Goal: Register for event/course

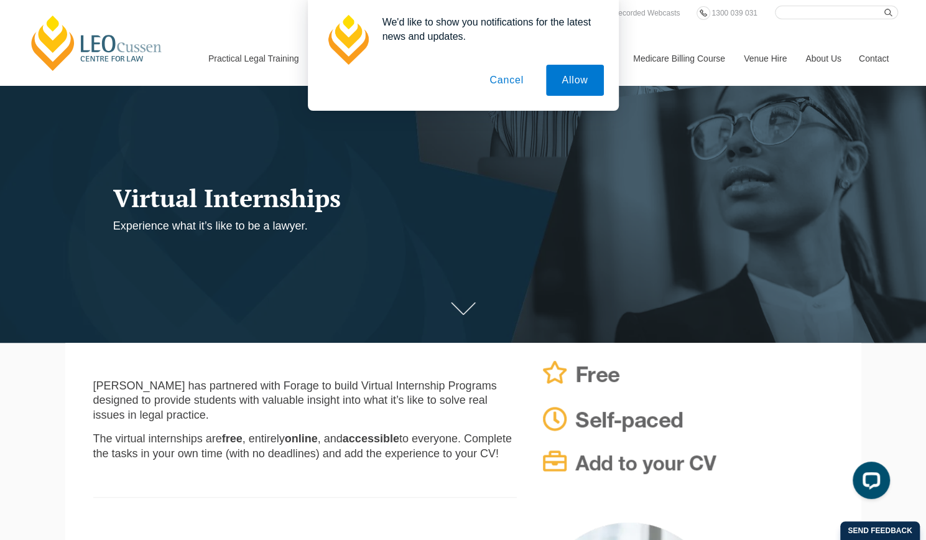
click at [510, 85] on button "Cancel" at bounding box center [506, 80] width 65 height 31
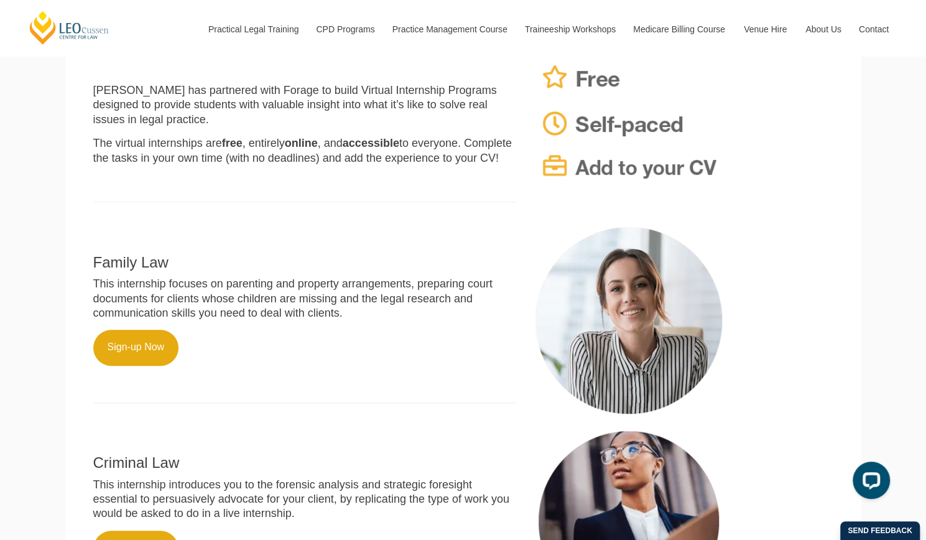
scroll to position [326, 0]
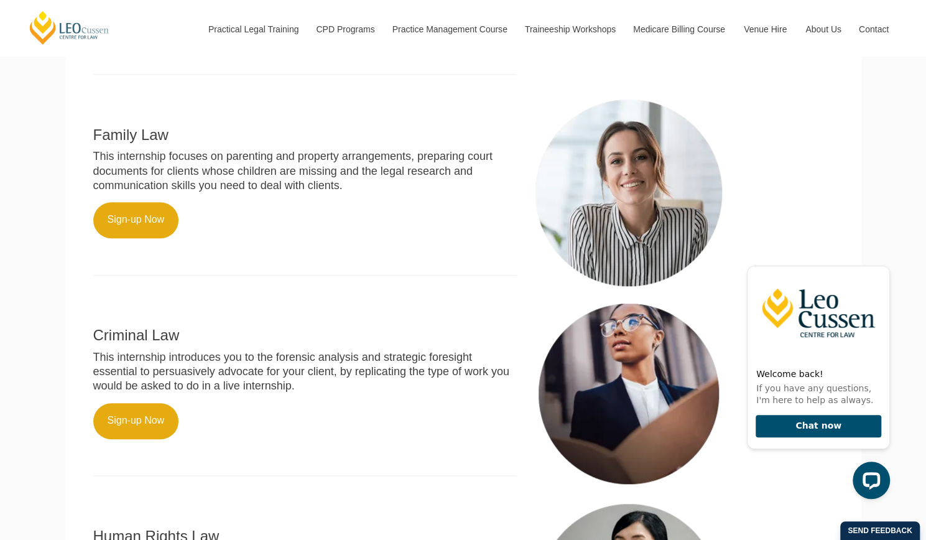
scroll to position [453, 0]
click at [152, 229] on link "Sign-up Now" at bounding box center [136, 219] width 86 height 36
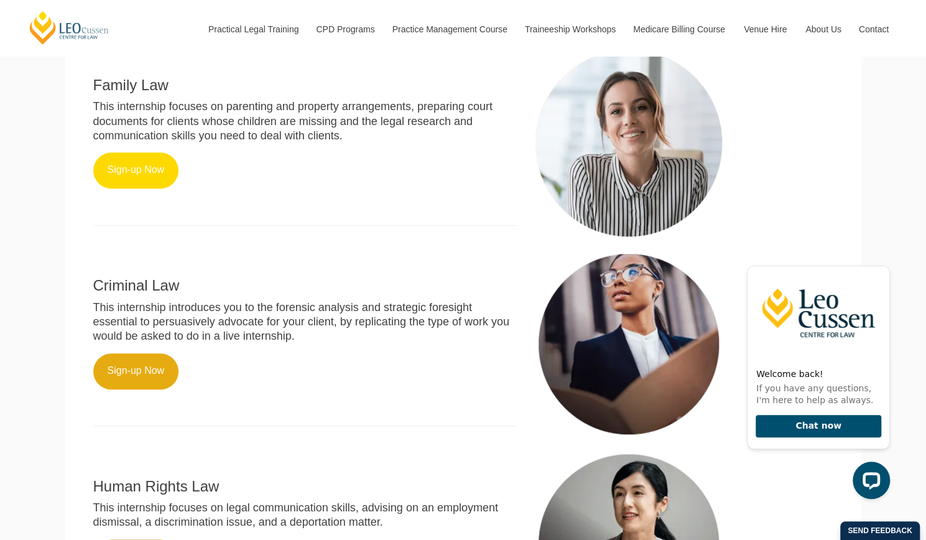
scroll to position [619, 0]
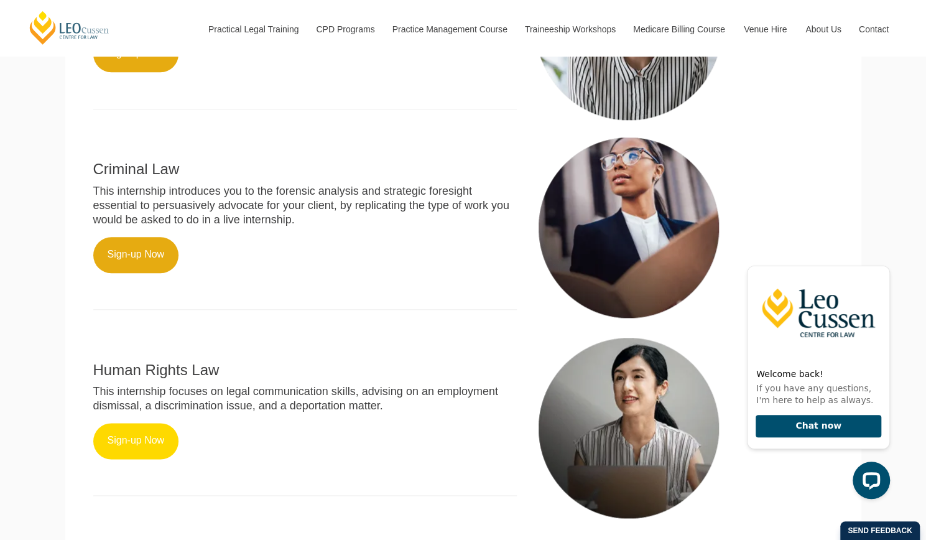
click at [138, 453] on link "Sign-up Now" at bounding box center [136, 441] width 86 height 36
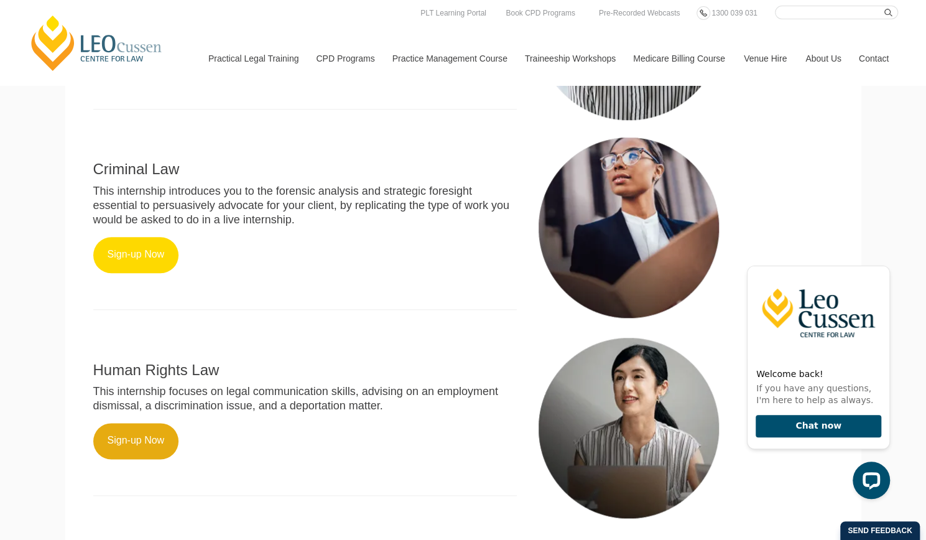
click at [142, 254] on link "Sign-up Now" at bounding box center [136, 255] width 86 height 36
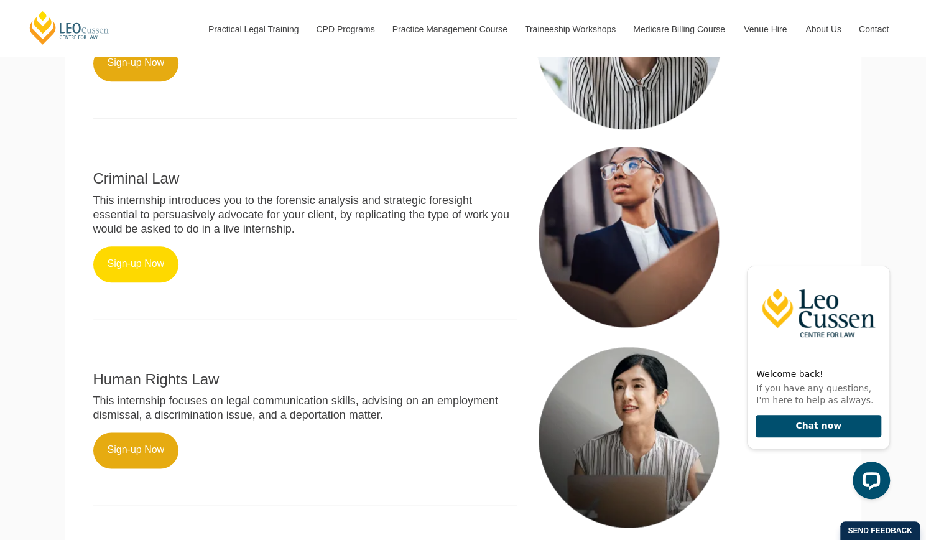
scroll to position [604, 0]
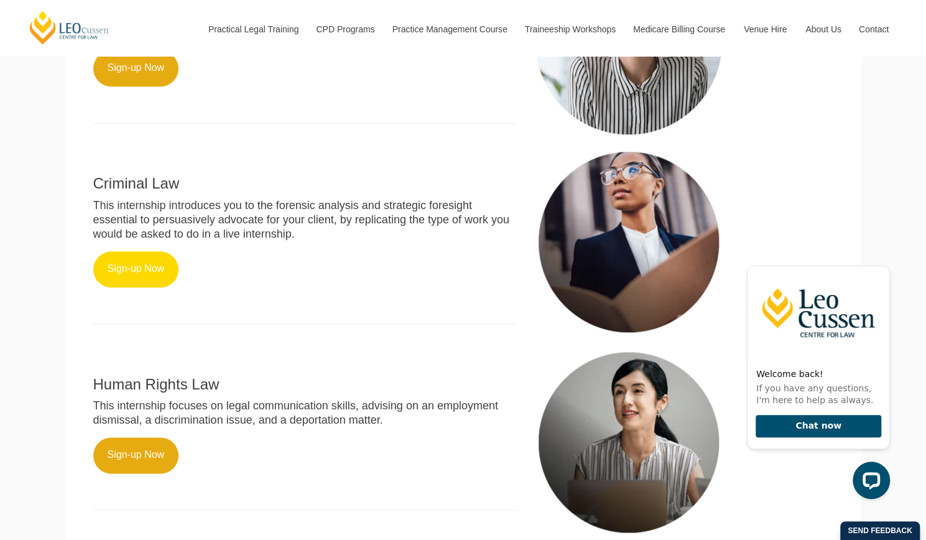
click at [136, 287] on link "Sign-up Now" at bounding box center [136, 269] width 86 height 36
